Goal: Task Accomplishment & Management: Manage account settings

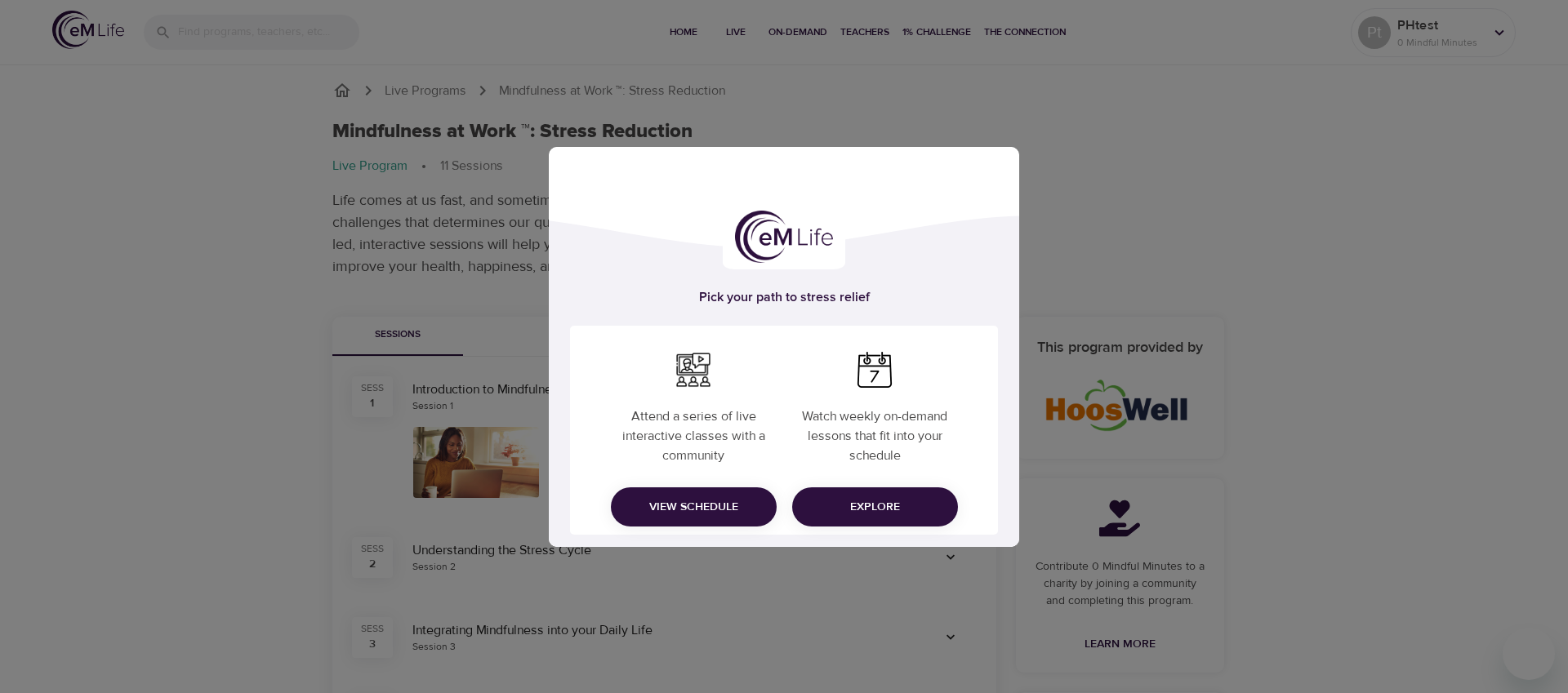
click at [868, 514] on span "Explore" at bounding box center [875, 508] width 140 height 20
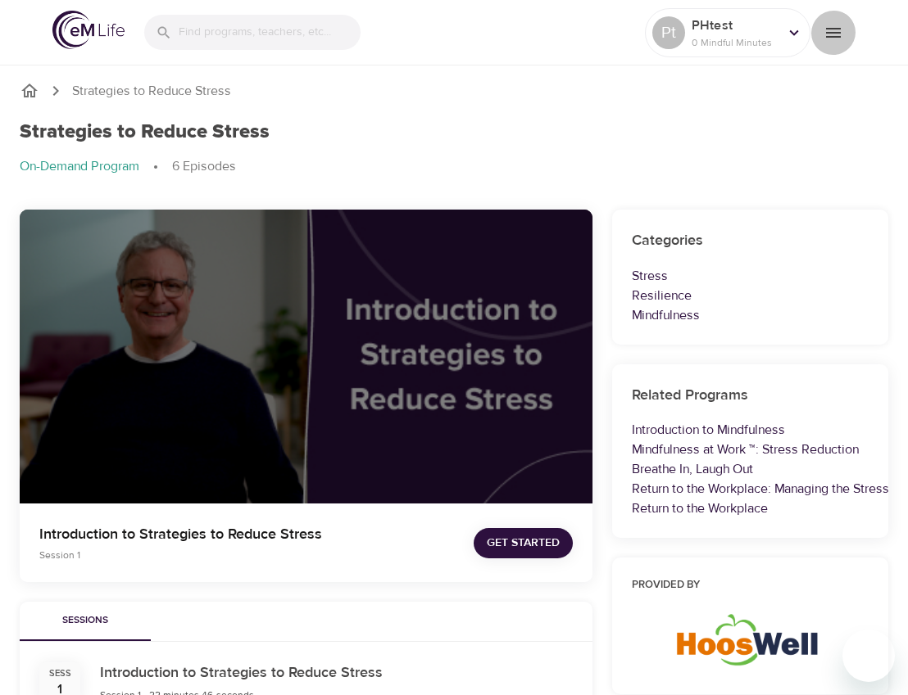
click at [831, 33] on icon "menu" at bounding box center [833, 33] width 20 height 20
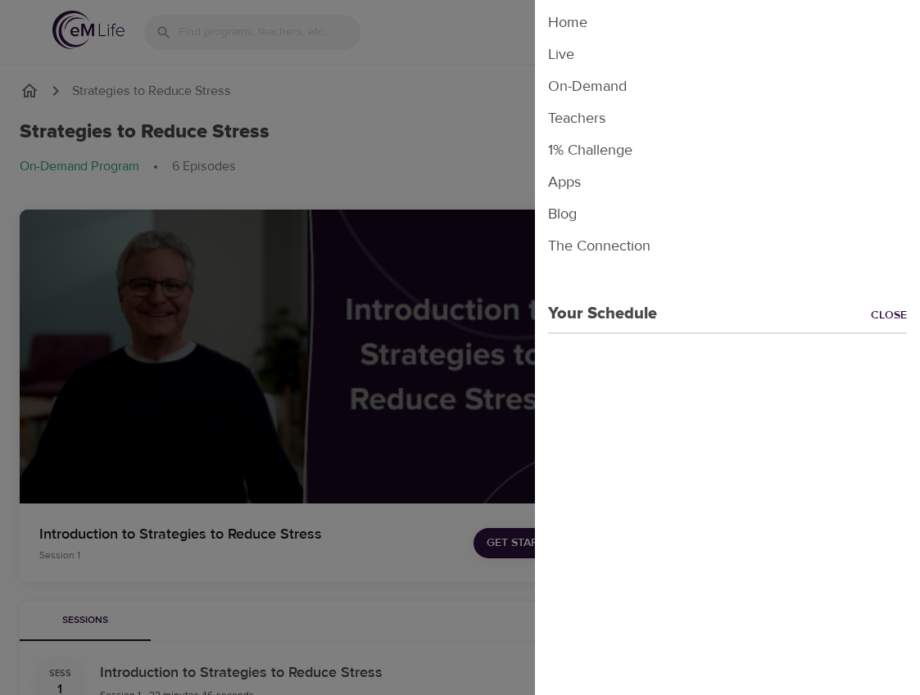
click at [481, 93] on div at bounding box center [460, 347] width 920 height 695
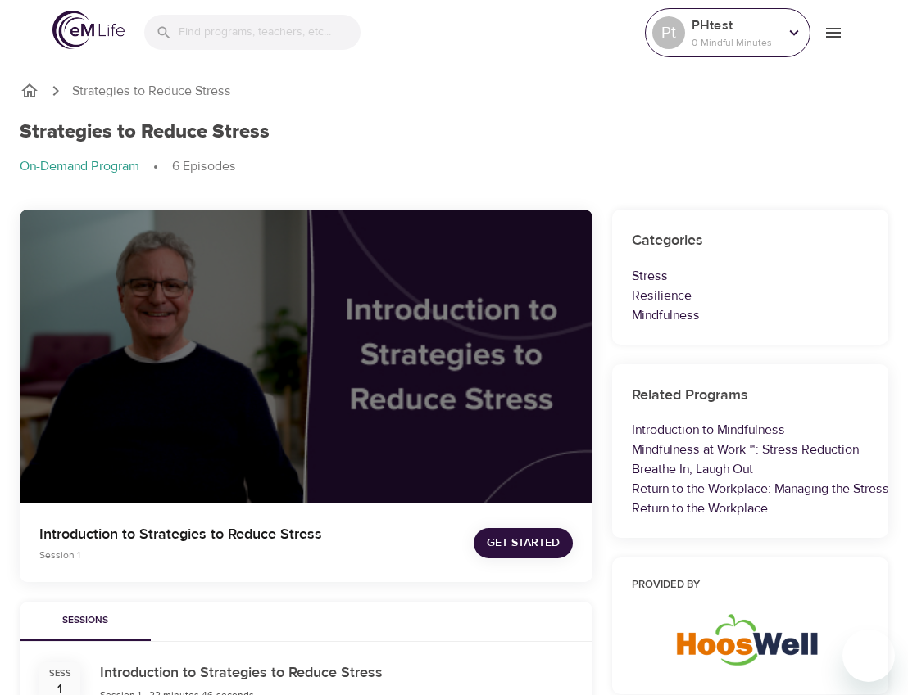
click at [790, 30] on icon at bounding box center [794, 32] width 9 height 6
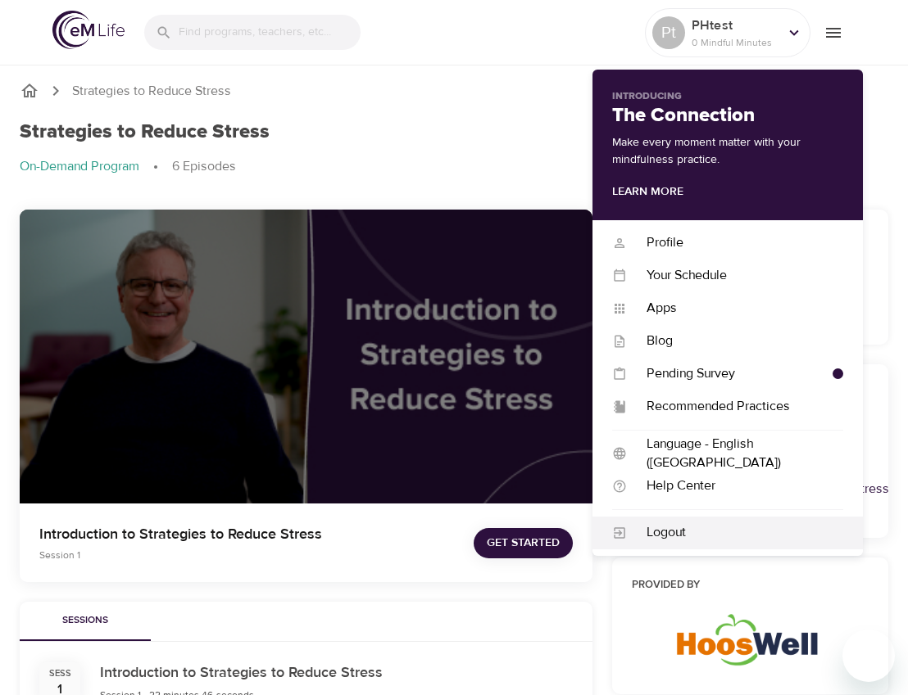
click at [673, 519] on div "Logout" at bounding box center [727, 533] width 270 height 33
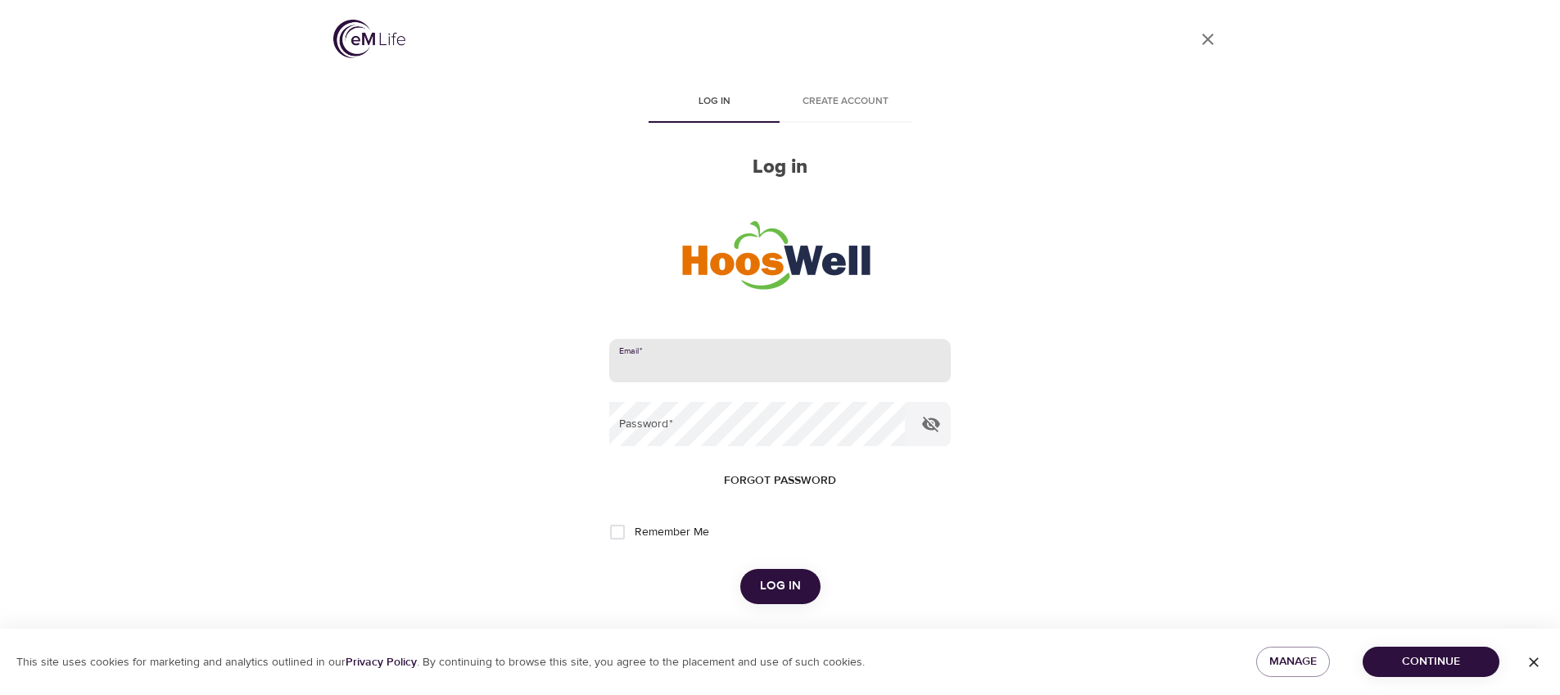
click at [757, 345] on input "email" at bounding box center [779, 361] width 341 height 44
paste input "testUVAPersonifyHealth@domain.com"
type input "testUVAPersonifyHealth@domain.com"
click at [782, 593] on span "Log in" at bounding box center [780, 586] width 41 height 21
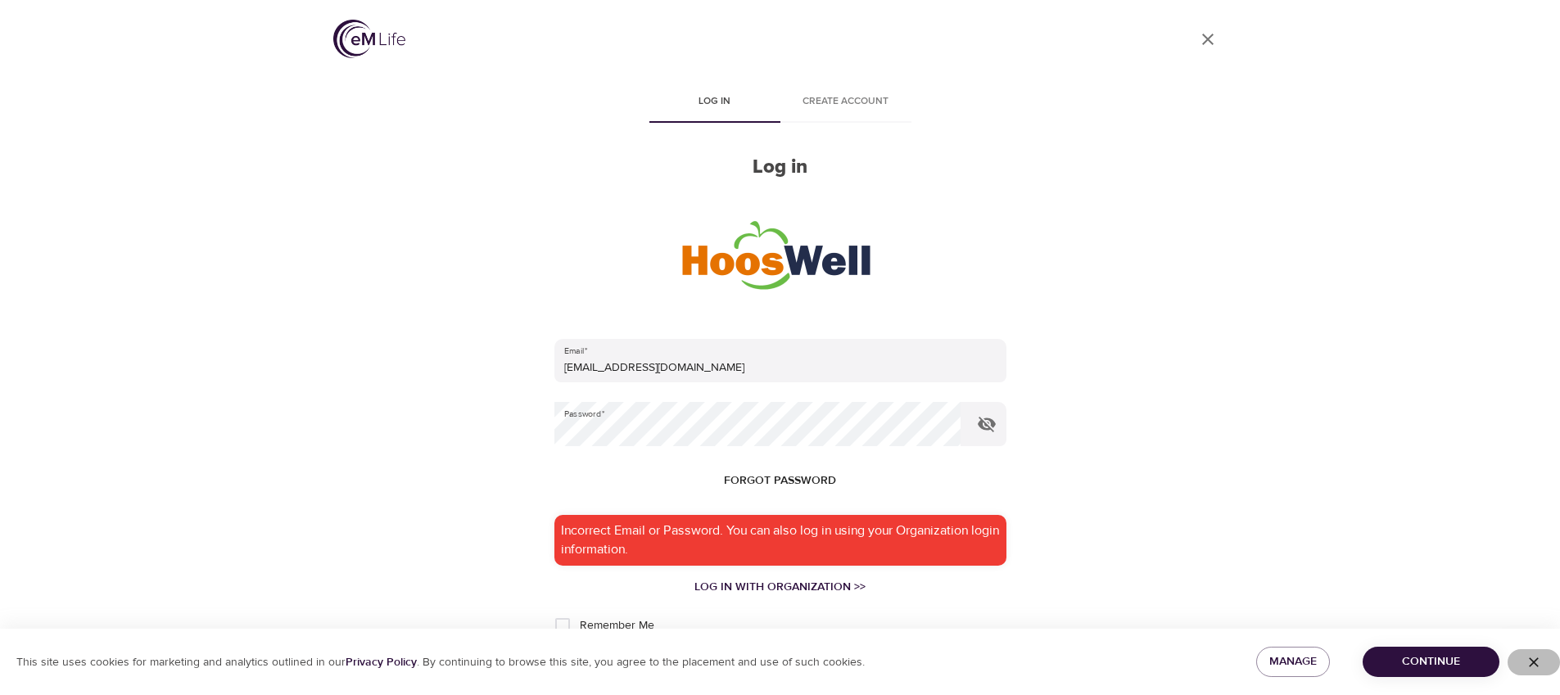
click at [919, 663] on icon "button" at bounding box center [1534, 662] width 16 height 16
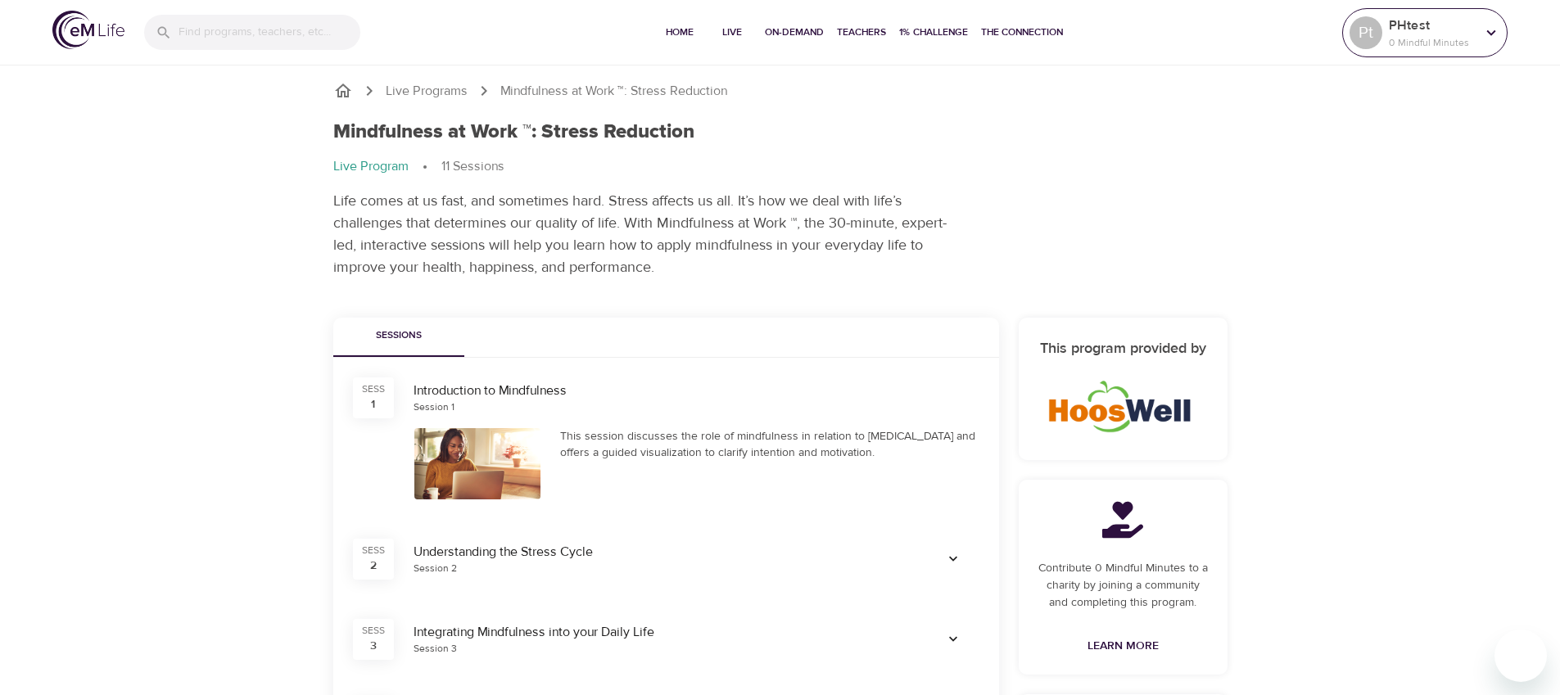
click at [1364, 21] on div "Pt" at bounding box center [1366, 32] width 33 height 33
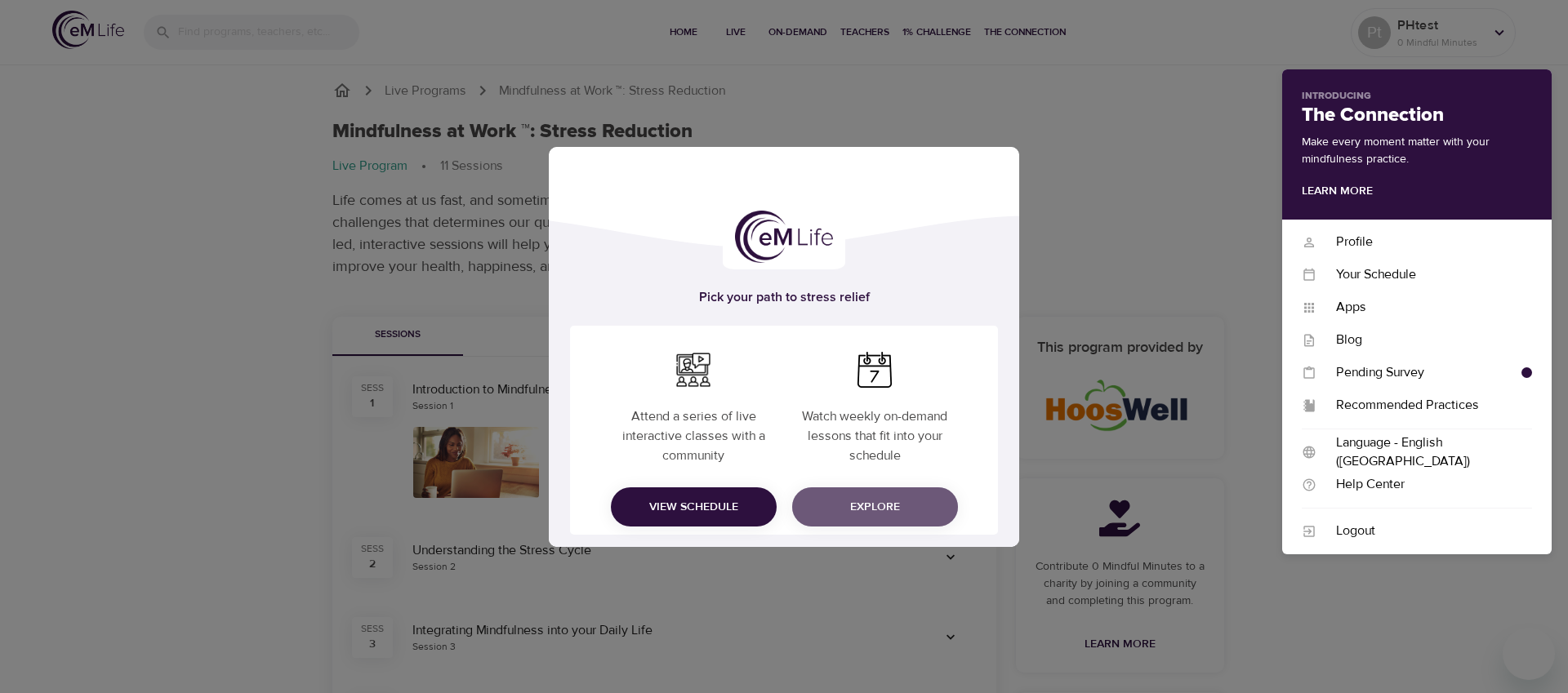
click at [873, 511] on span "Explore" at bounding box center [875, 508] width 140 height 20
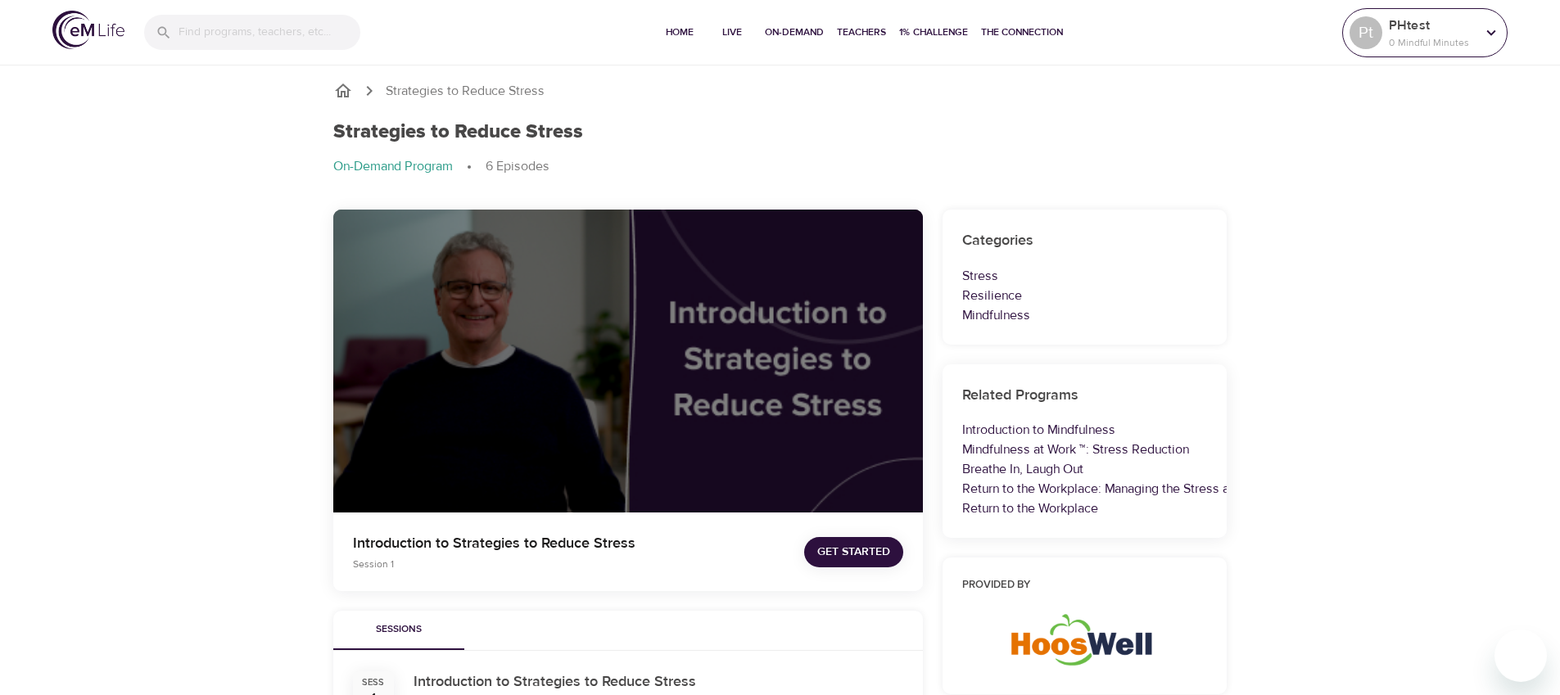
click at [1371, 26] on div "Pt" at bounding box center [1366, 32] width 33 height 33
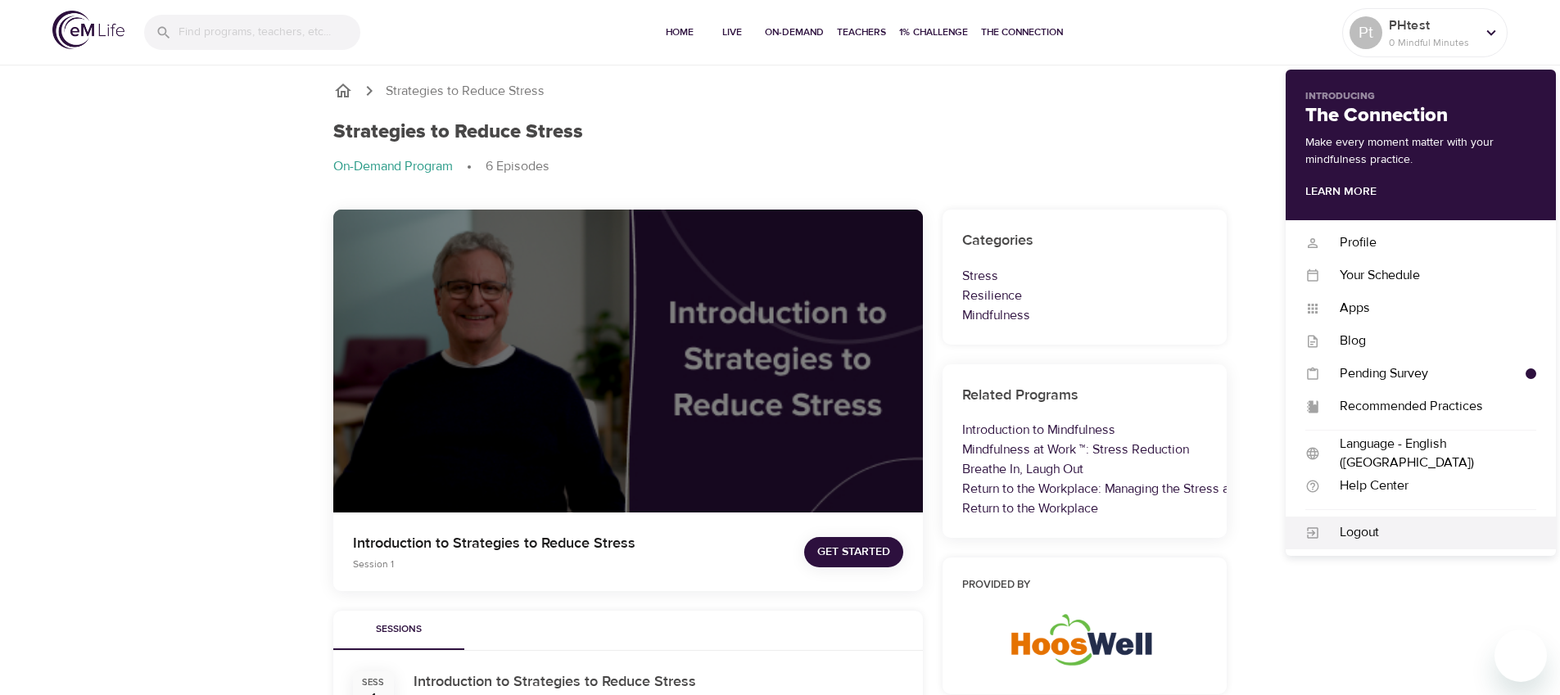
click at [1326, 531] on div "Logout" at bounding box center [1428, 532] width 216 height 19
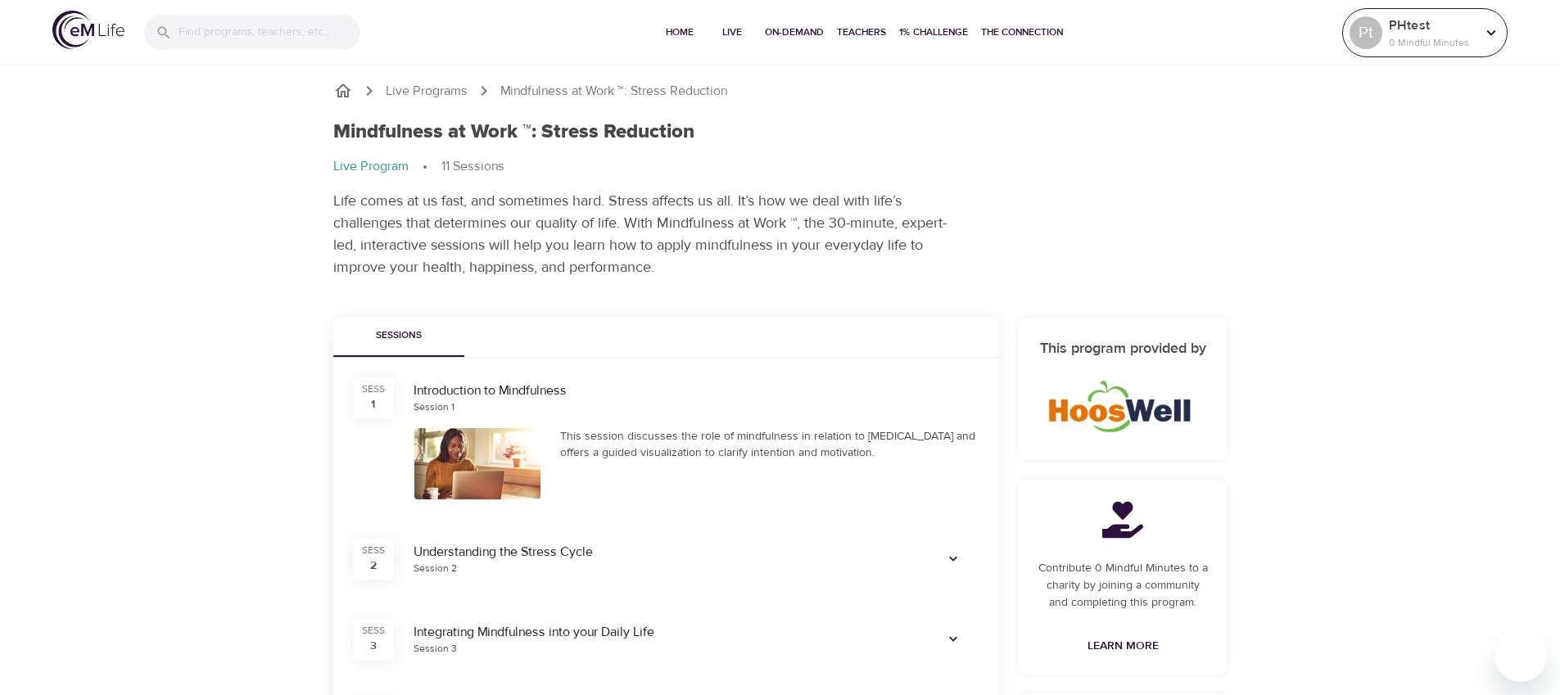
click at [1484, 33] on icon at bounding box center [1492, 33] width 18 height 18
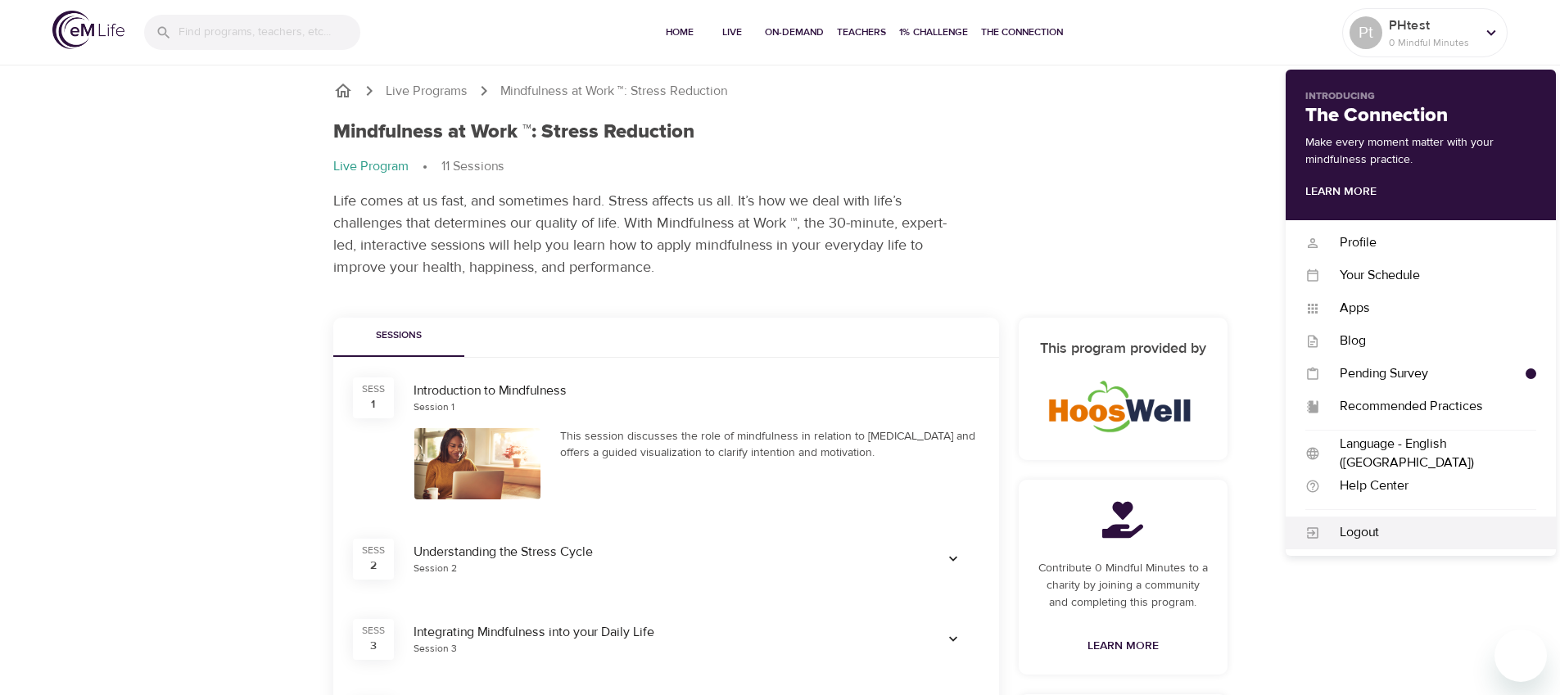
click at [1341, 526] on div "Logout" at bounding box center [1428, 532] width 216 height 19
